Goal: Task Accomplishment & Management: Manage account settings

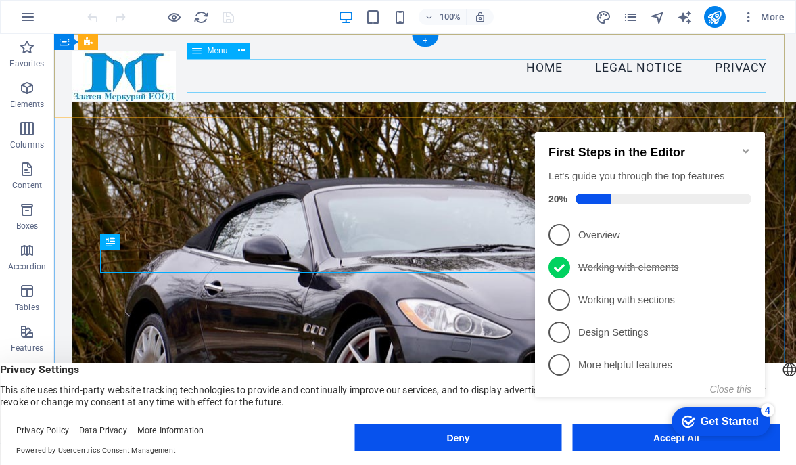
click at [723, 69] on nav "Home Legal Notice Privacy" at bounding box center [424, 68] width 705 height 34
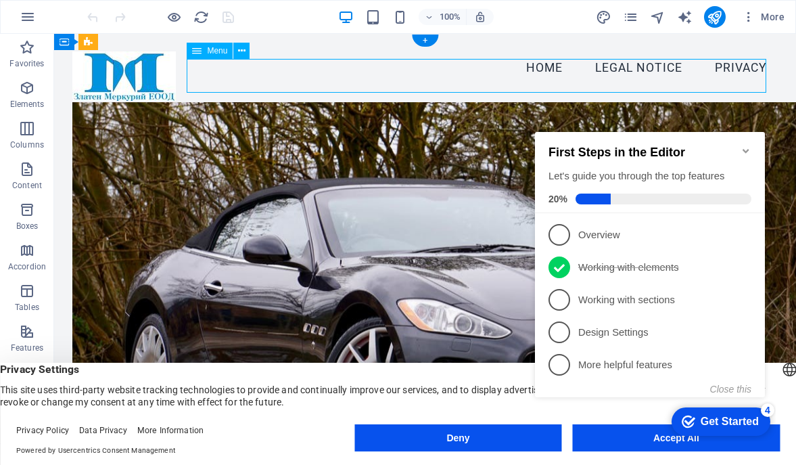
click at [717, 70] on nav "Home Legal Notice Privacy" at bounding box center [424, 68] width 705 height 34
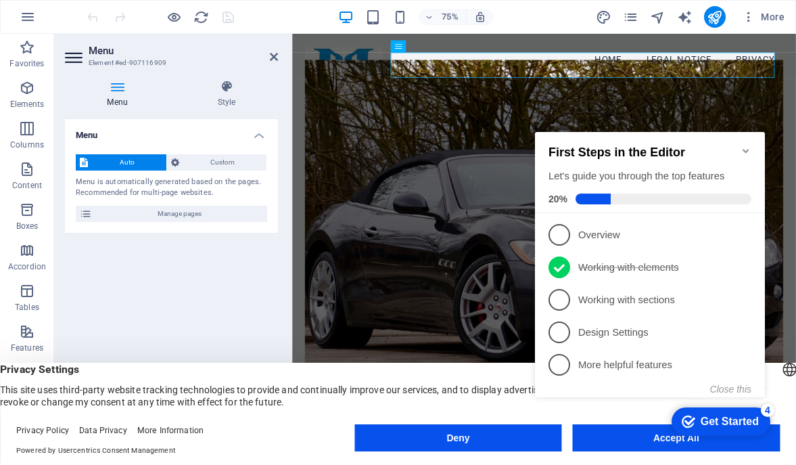
click at [112, 89] on icon at bounding box center [117, 87] width 105 height 14
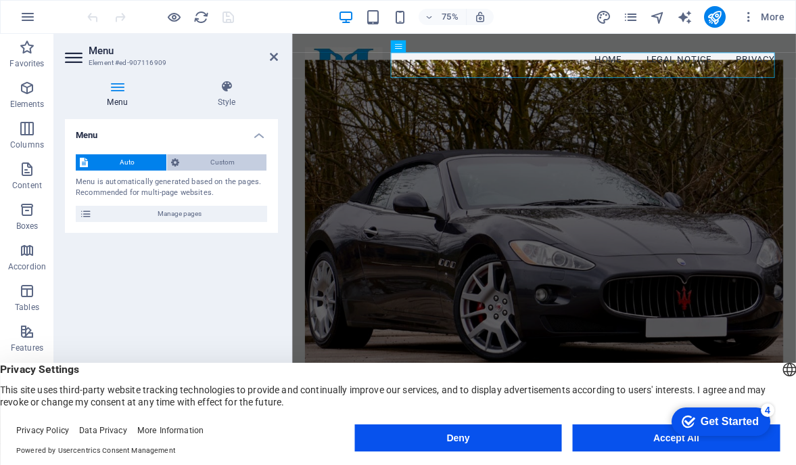
click at [196, 155] on span "Custom" at bounding box center [223, 162] width 80 height 16
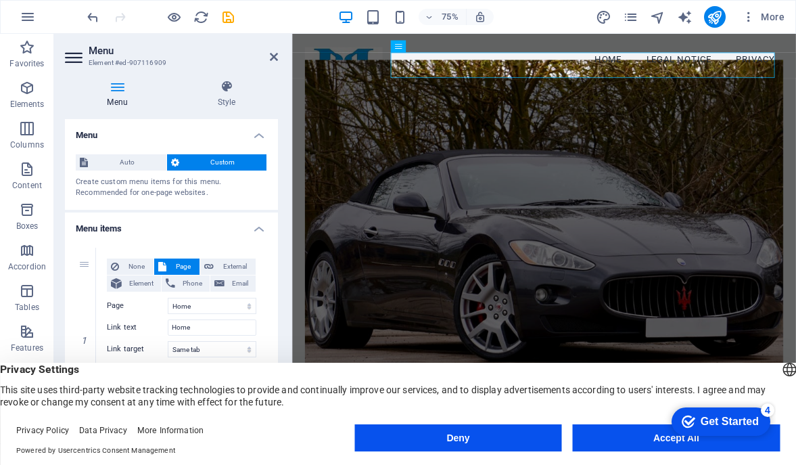
click at [276, 246] on div "Menu Auto Custom Create custom menu items for this menu. Recommended for one-pa…" at bounding box center [171, 275] width 213 height 313
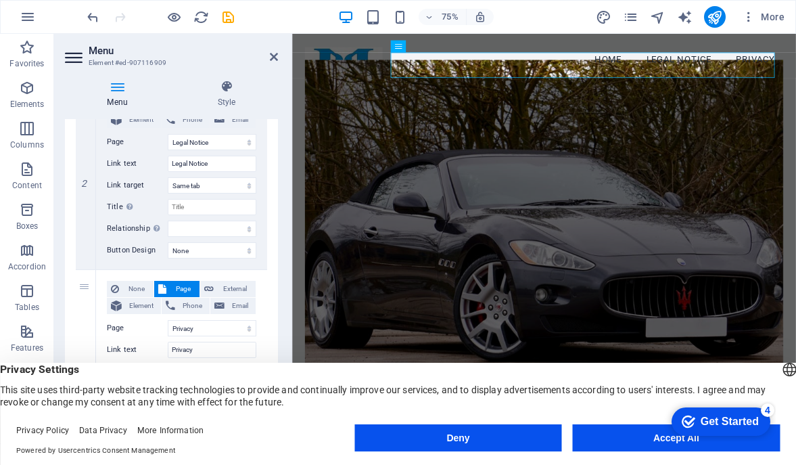
scroll to position [411, 0]
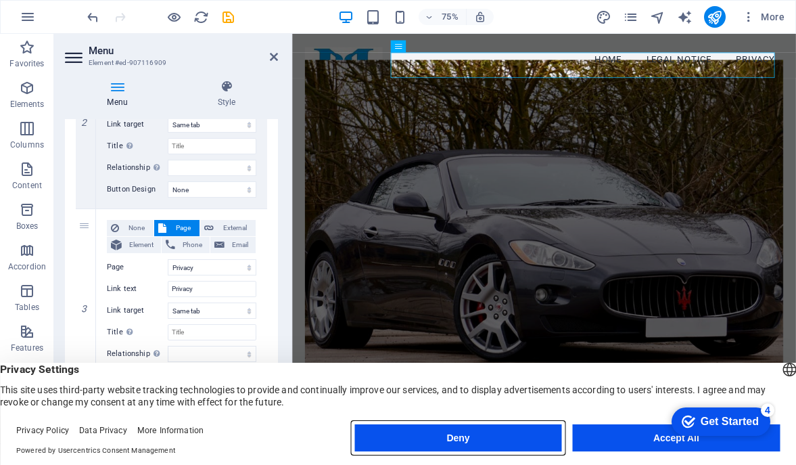
click at [547, 443] on button "Deny" at bounding box center [458, 437] width 207 height 27
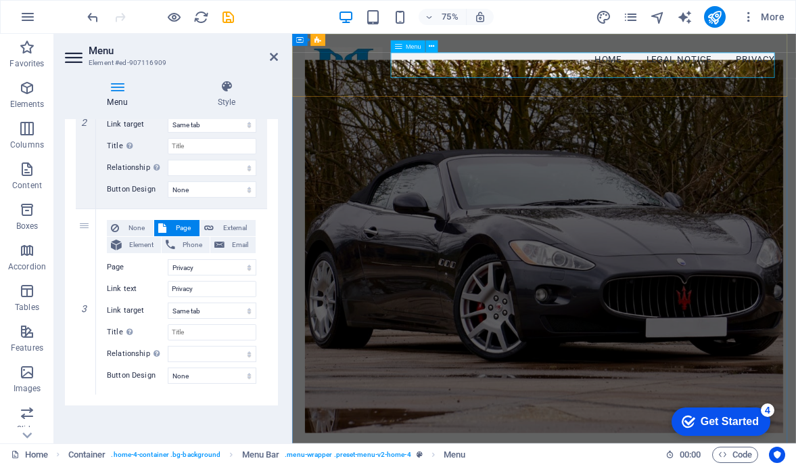
click at [719, 75] on nav "Home Legal Notice Privacy" at bounding box center [628, 68] width 638 height 34
click at [434, 43] on icon at bounding box center [431, 46] width 5 height 11
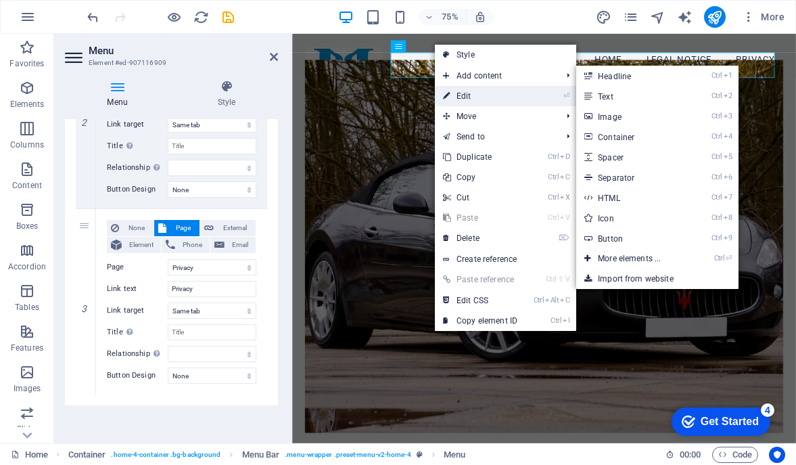
click at [457, 100] on link "⏎ Edit" at bounding box center [480, 96] width 91 height 20
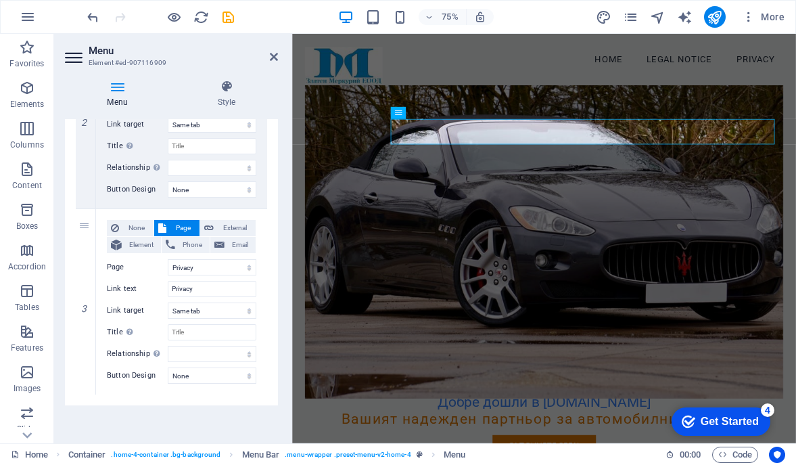
scroll to position [0, 0]
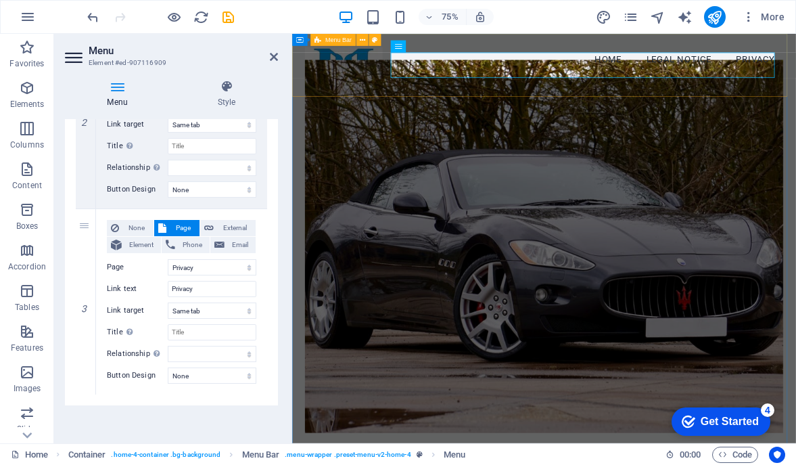
click at [796, 52] on div "Menu Home Legal Notice Privacy" at bounding box center [628, 68] width 672 height 68
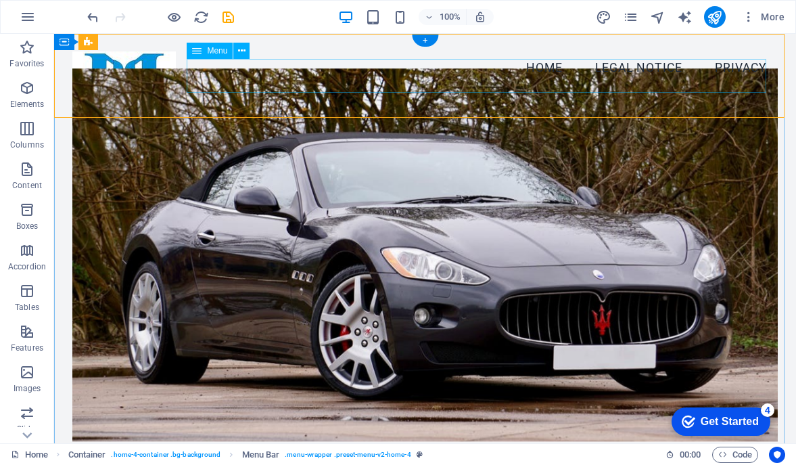
click at [751, 74] on nav "Home Legal Notice Privacy" at bounding box center [424, 68] width 705 height 34
click at [242, 51] on icon at bounding box center [241, 51] width 7 height 14
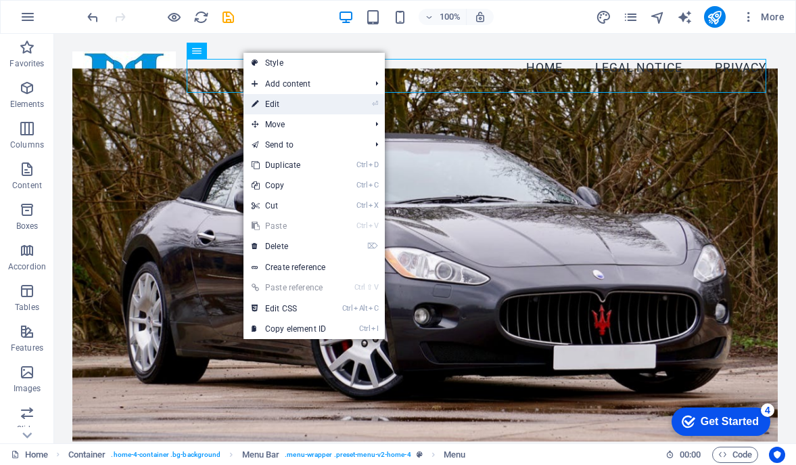
click at [273, 104] on link "⏎ Edit" at bounding box center [289, 104] width 91 height 20
select select
select select "2"
select select
select select "3"
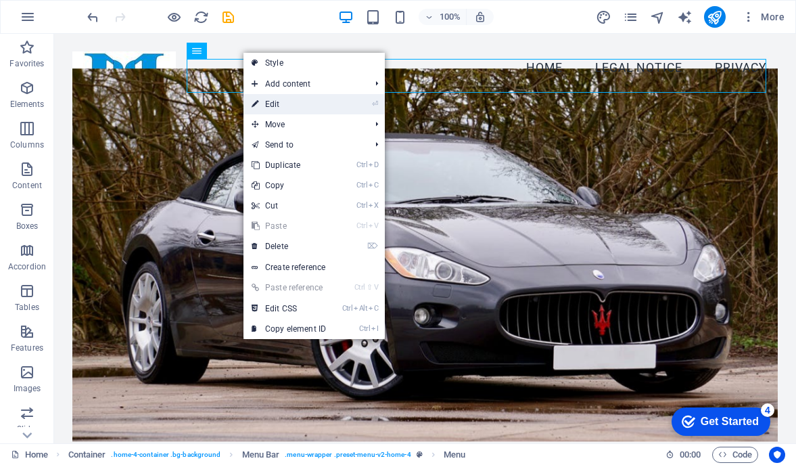
select select
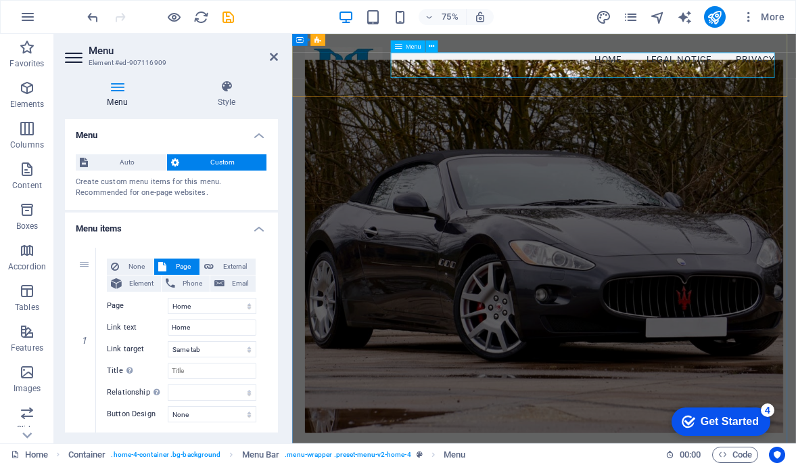
click at [683, 72] on nav "Home Legal Notice Privacy" at bounding box center [628, 68] width 638 height 34
click at [76, 60] on icon at bounding box center [75, 58] width 20 height 22
click at [144, 167] on span "Auto" at bounding box center [127, 162] width 70 height 16
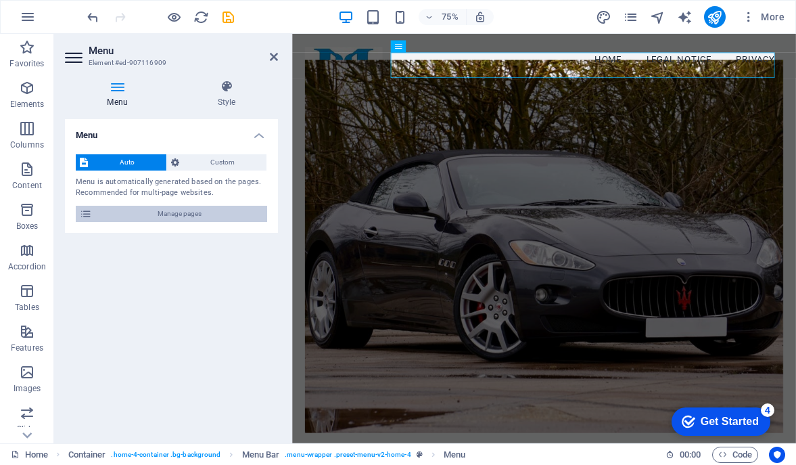
click at [193, 210] on span "Manage pages" at bounding box center [179, 214] width 167 height 16
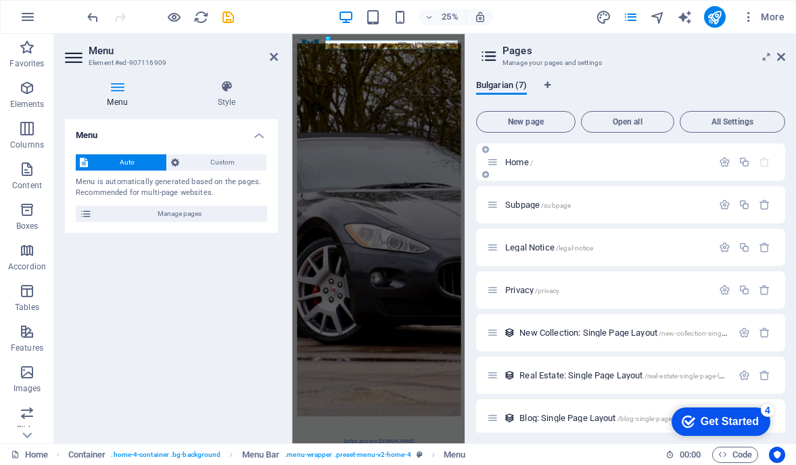
click at [518, 156] on div "Home /" at bounding box center [599, 162] width 225 height 16
click at [497, 161] on icon at bounding box center [493, 162] width 12 height 12
click at [525, 162] on span "Home /" at bounding box center [520, 162] width 28 height 10
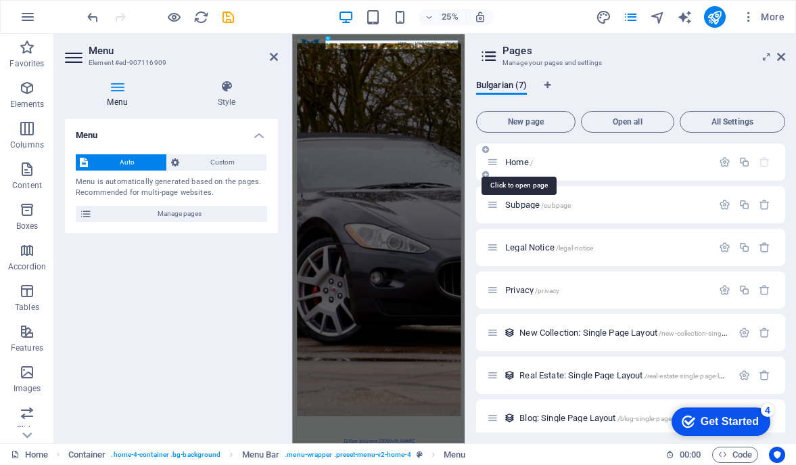
click at [525, 162] on span "Home /" at bounding box center [520, 162] width 28 height 10
click at [576, 164] on p "Home /" at bounding box center [607, 162] width 203 height 9
click at [488, 176] on icon at bounding box center [485, 175] width 7 height 8
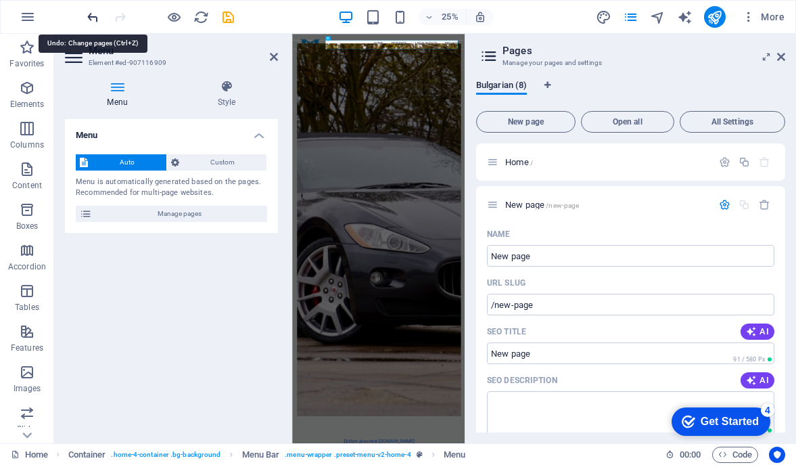
click at [96, 22] on icon "undo" at bounding box center [93, 17] width 16 height 16
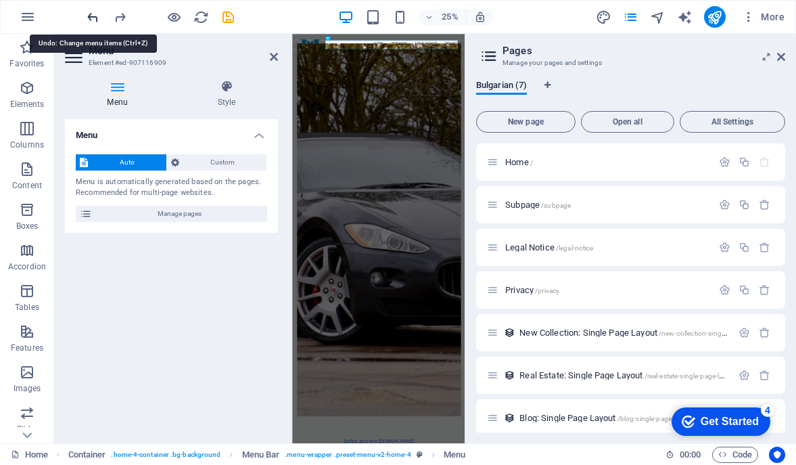
click at [96, 22] on icon "undo" at bounding box center [93, 17] width 16 height 16
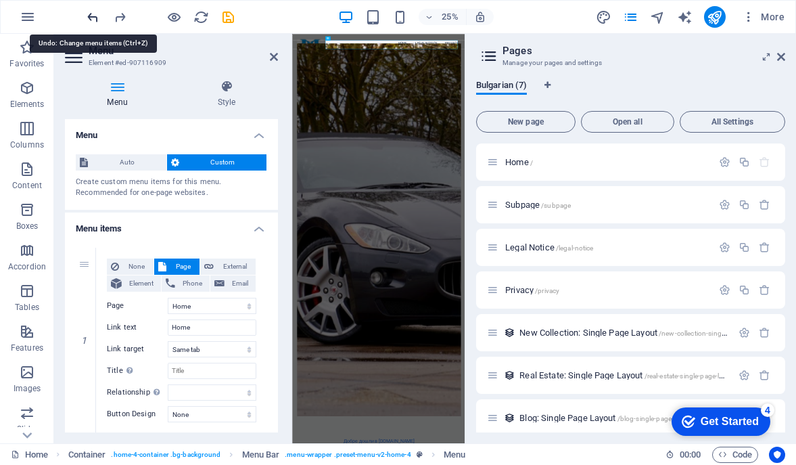
click at [96, 22] on icon "undo" at bounding box center [93, 17] width 16 height 16
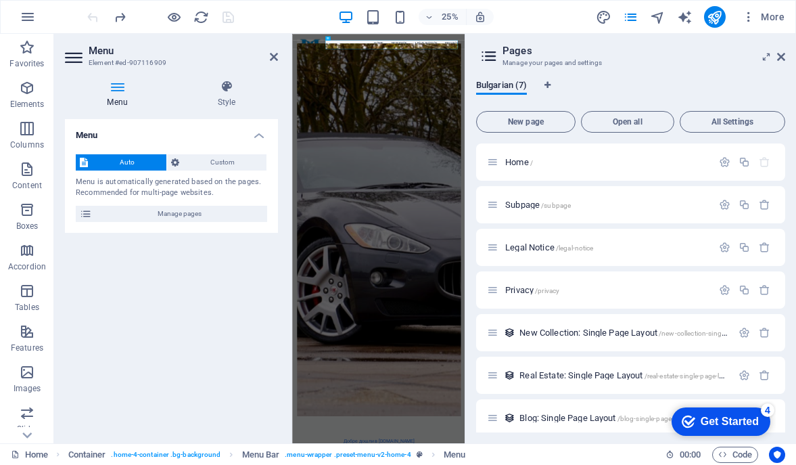
click at [96, 22] on div at bounding box center [161, 17] width 152 height 22
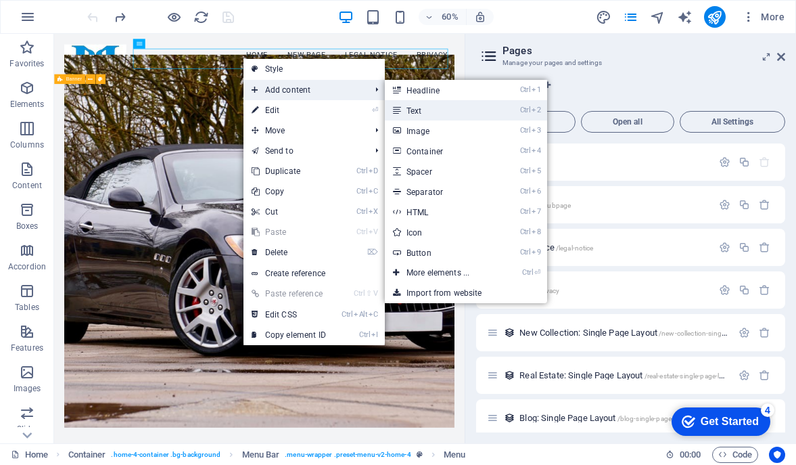
click at [418, 107] on link "Ctrl 2 Text" at bounding box center [441, 110] width 112 height 20
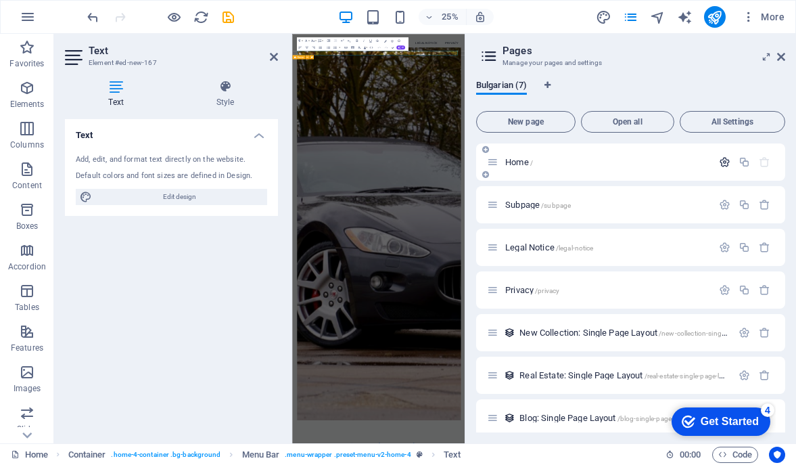
click at [724, 165] on icon "button" at bounding box center [725, 162] width 12 height 12
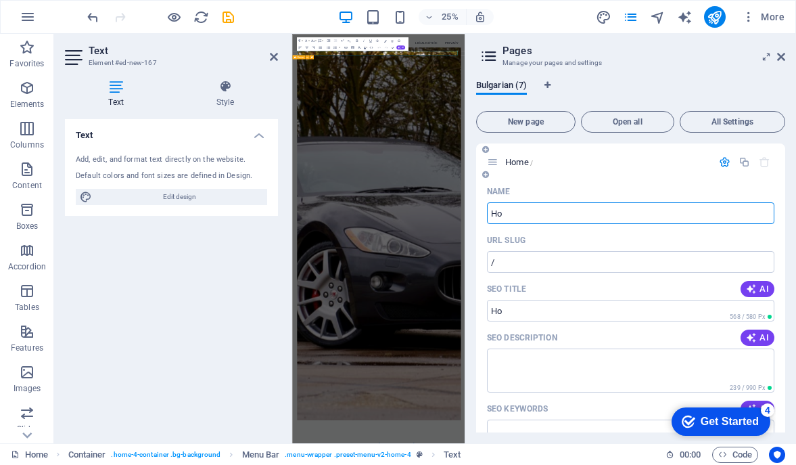
type input "H"
type input "За нас"
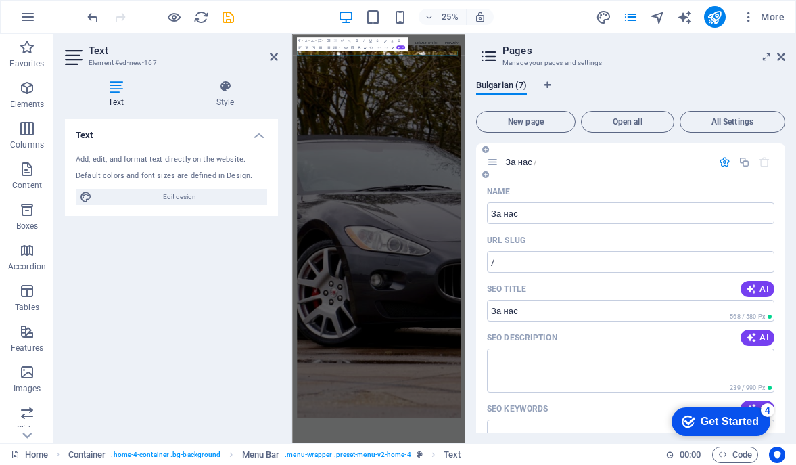
click at [580, 174] on div "За нас /" at bounding box center [630, 161] width 309 height 37
click at [531, 269] on input "/" at bounding box center [631, 262] width 288 height 22
type input "/"
type input "/about"
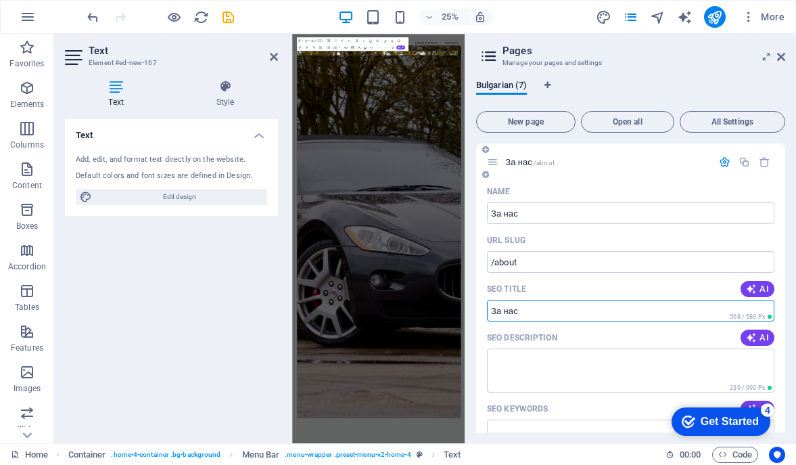
click at [546, 311] on input "SEO Title" at bounding box center [631, 311] width 288 height 22
click at [541, 354] on textarea "SEO Description" at bounding box center [631, 371] width 288 height 44
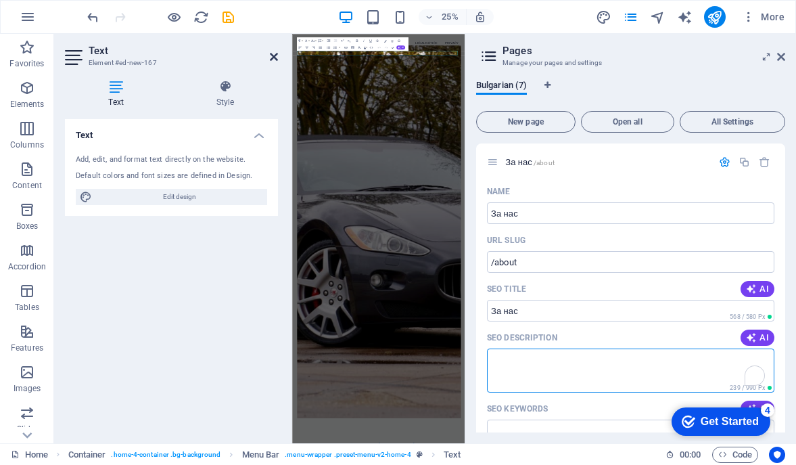
click at [274, 56] on icon at bounding box center [274, 56] width 8 height 11
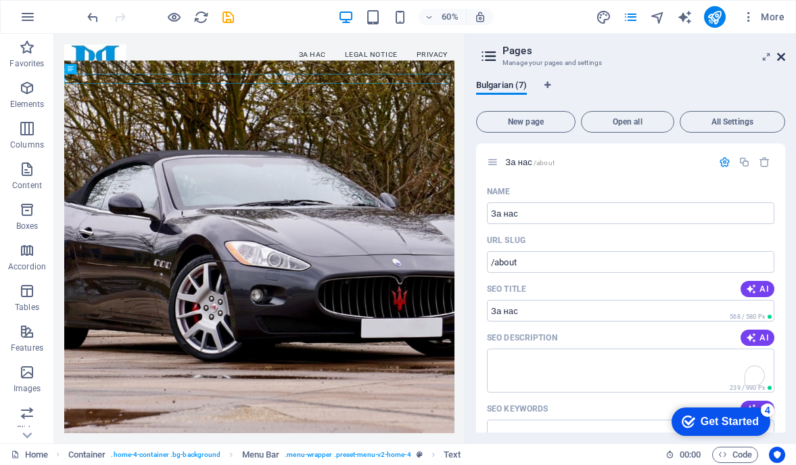
click at [781, 62] on icon at bounding box center [782, 56] width 8 height 11
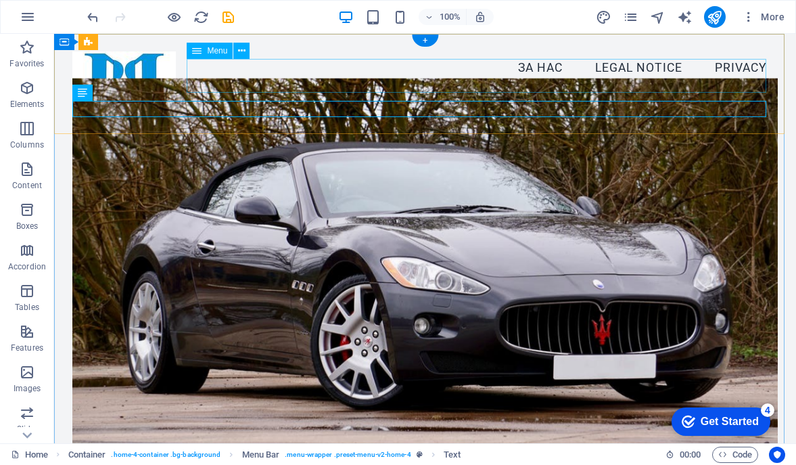
click at [630, 76] on nav "За нас Legal Notice Privacy" at bounding box center [424, 68] width 705 height 34
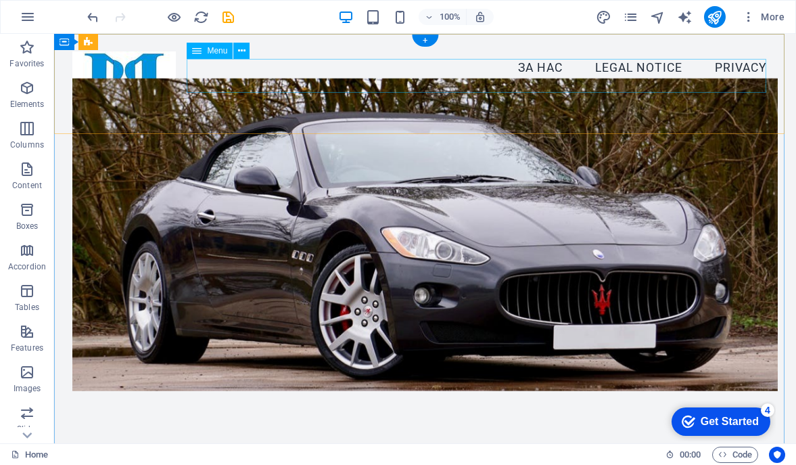
click at [608, 72] on nav "За нас Legal Notice Privacy" at bounding box center [424, 68] width 705 height 34
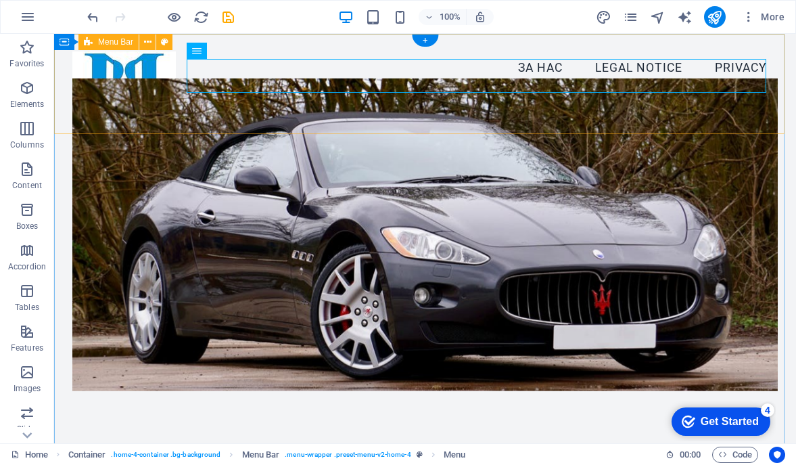
click at [238, 49] on div "Menu За нас Legal Notice Privacy New text element" at bounding box center [425, 76] width 742 height 85
click at [598, 74] on nav "За нас Legal Notice Privacy" at bounding box center [424, 68] width 705 height 34
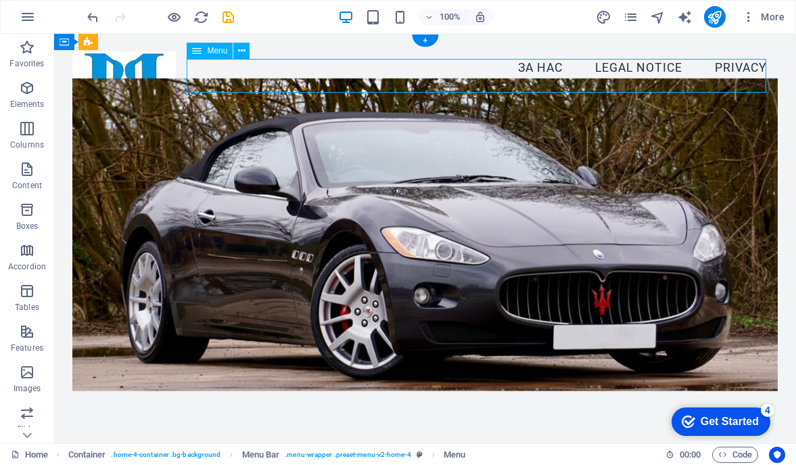
click at [598, 74] on nav "За нас Legal Notice Privacy" at bounding box center [424, 68] width 705 height 34
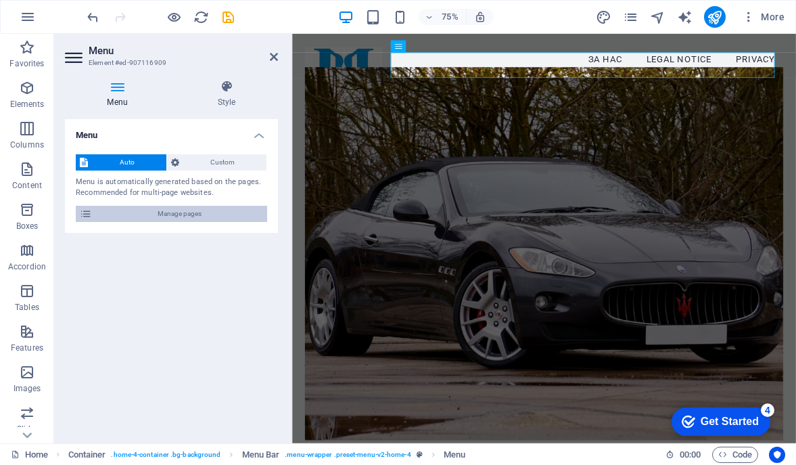
click at [180, 215] on span "Manage pages" at bounding box center [179, 214] width 167 height 16
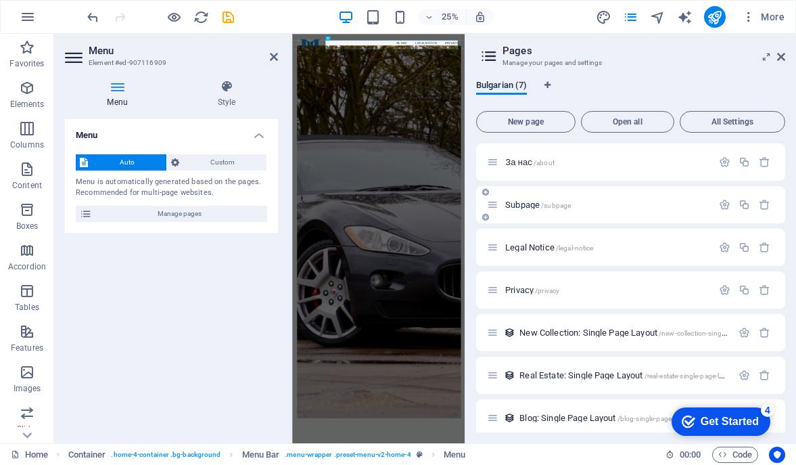
click at [513, 205] on span "Subpage /subpage" at bounding box center [539, 205] width 66 height 10
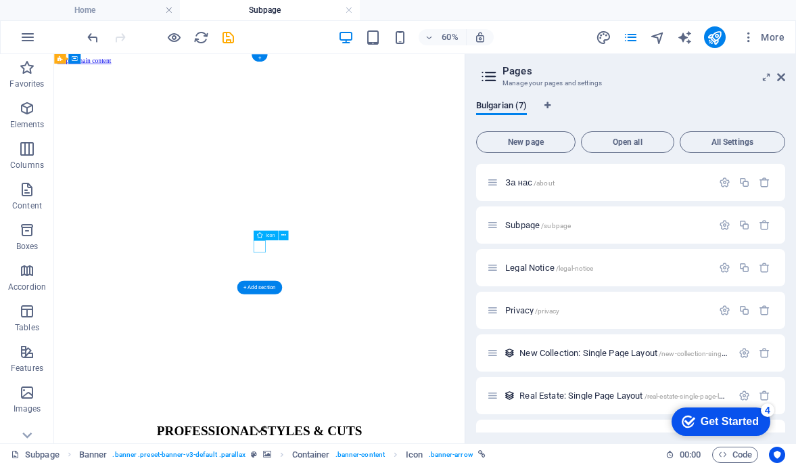
select select "xMidYMid"
select select "px"
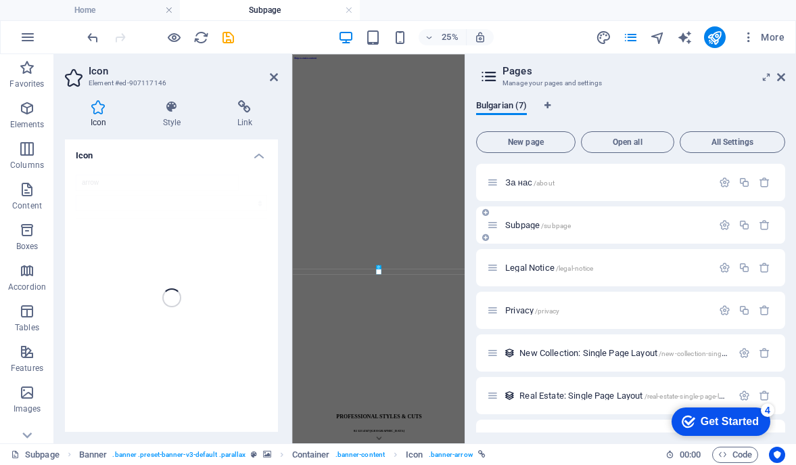
click at [529, 225] on span "Subpage /subpage" at bounding box center [539, 225] width 66 height 10
click at [719, 227] on icon "button" at bounding box center [725, 225] width 12 height 12
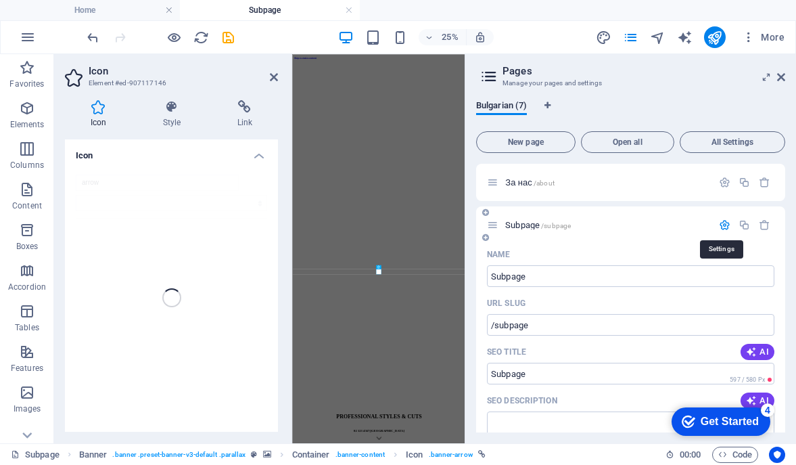
click at [719, 227] on icon "button" at bounding box center [725, 225] width 12 height 12
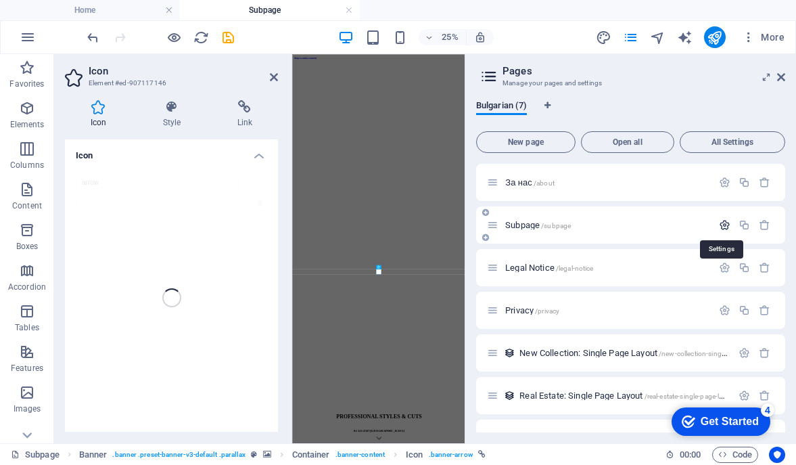
click at [719, 227] on icon "button" at bounding box center [725, 225] width 12 height 12
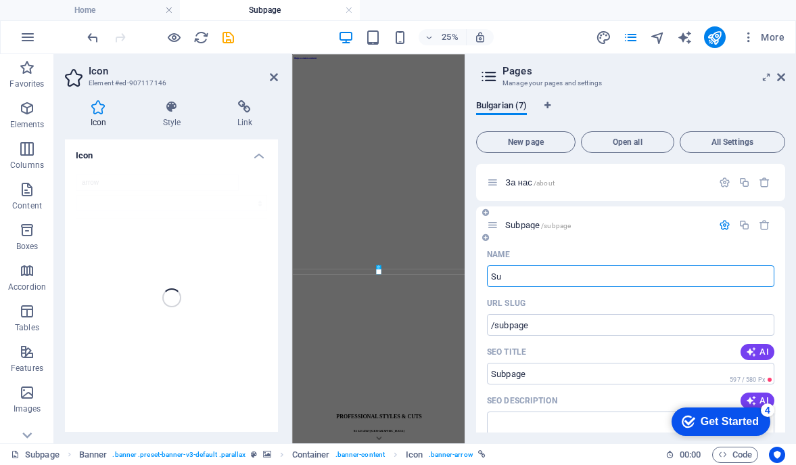
type input "S"
type input "/subpag"
type input "Subpag"
type input "Us"
type input "/"
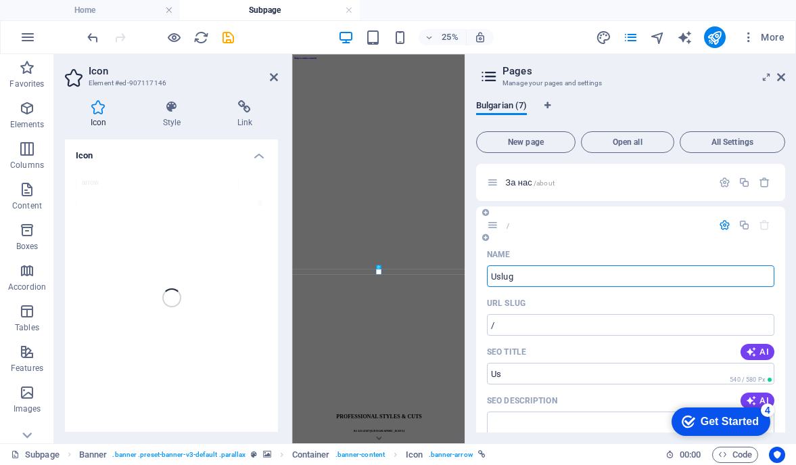
type input "Uslugi"
type input "/us"
type input "Us"
type input "U"
type input "Усл"
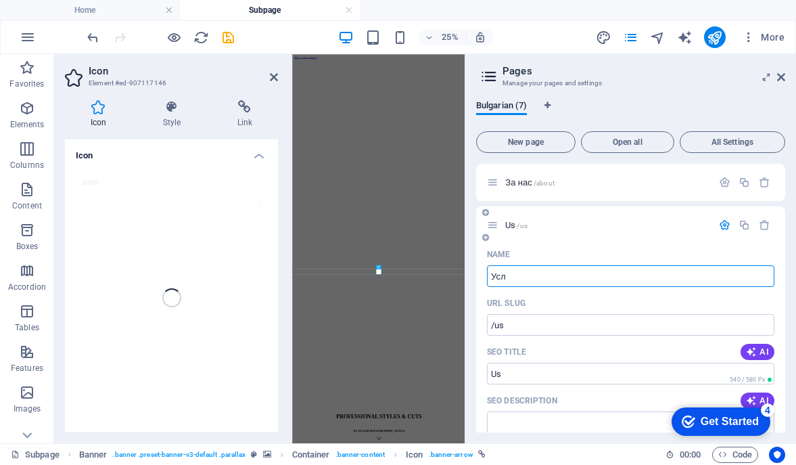
type input "/"
type input "Услуги"
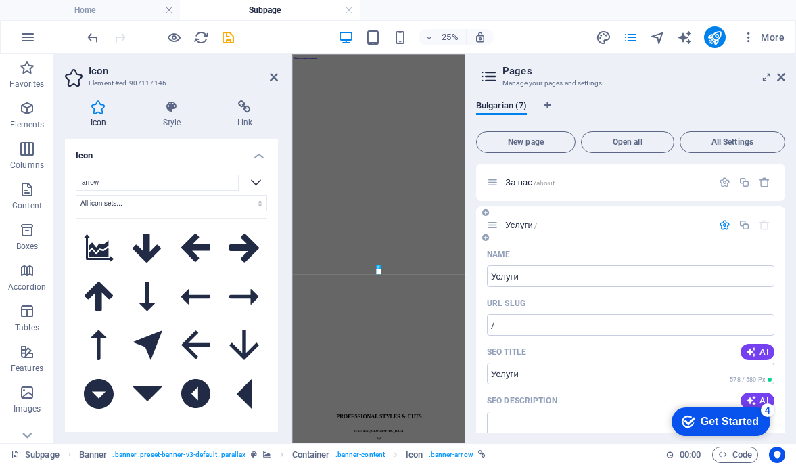
click at [624, 255] on div "Name" at bounding box center [631, 255] width 288 height 22
drag, startPoint x: 782, startPoint y: 235, endPoint x: 782, endPoint y: 304, distance: 68.3
click at [789, 237] on div "Bulgarian (7) New page Open all All Settings За нас /about Услуги / Name Услуги…" at bounding box center [631, 266] width 331 height 354
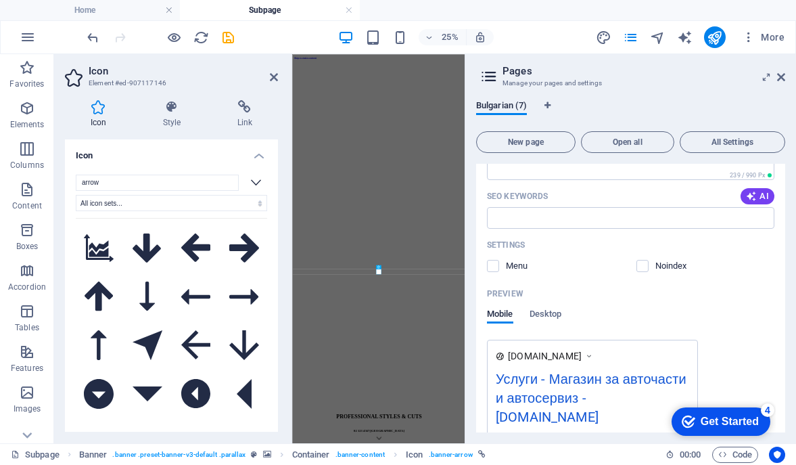
scroll to position [273, 0]
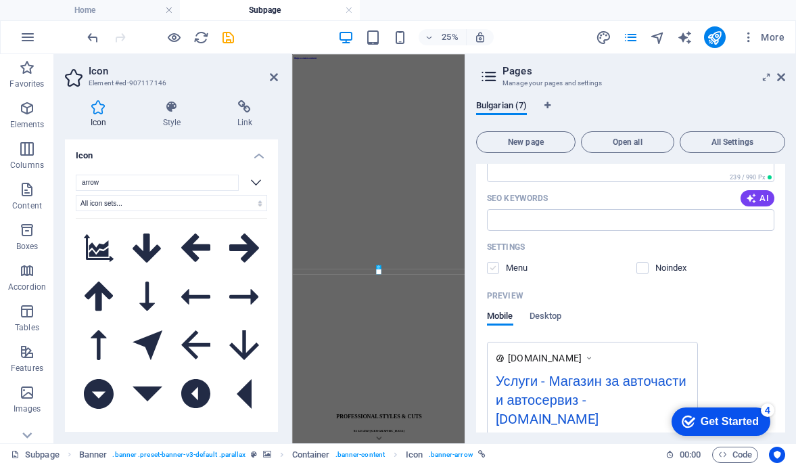
click at [494, 267] on label at bounding box center [493, 268] width 12 height 12
click at [0, 0] on input "checkbox" at bounding box center [0, 0] width 0 height 0
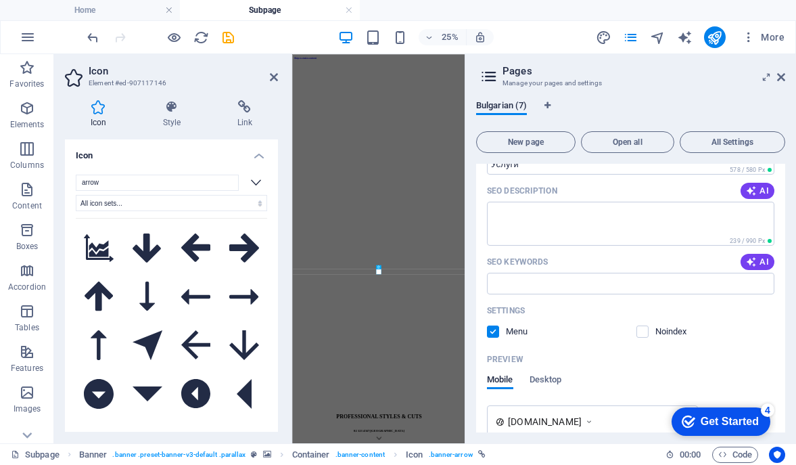
scroll to position [214, 0]
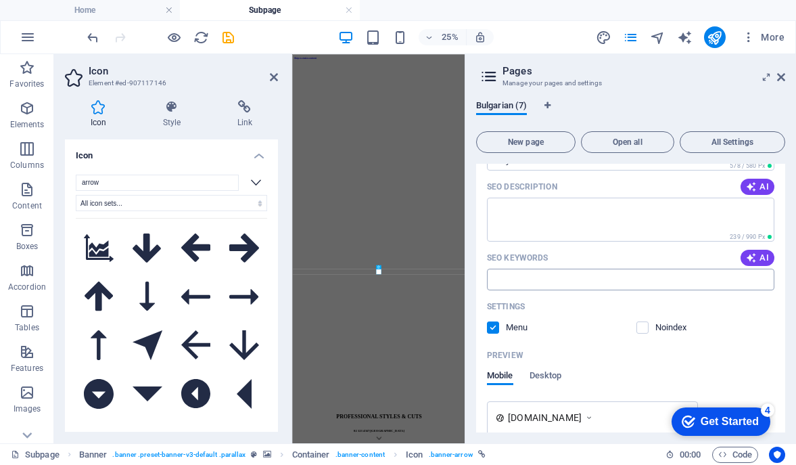
click at [508, 275] on input "SEO Keywords" at bounding box center [631, 280] width 288 height 22
type input "[PERSON_NAME]"
type input "a"
click at [230, 40] on icon "save" at bounding box center [229, 38] width 16 height 16
